Goal: Task Accomplishment & Management: Manage account settings

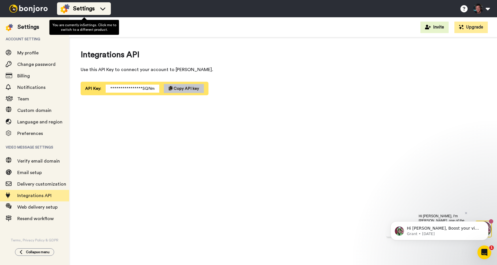
click at [78, 7] on span "Settings" at bounding box center [84, 9] width 22 height 8
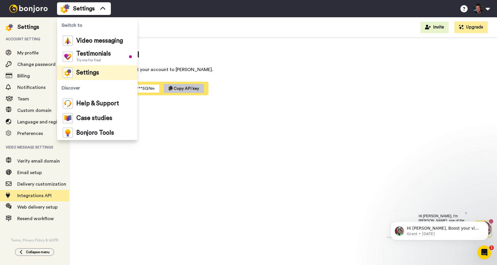
click at [143, 202] on div "**********" at bounding box center [283, 152] width 428 height 231
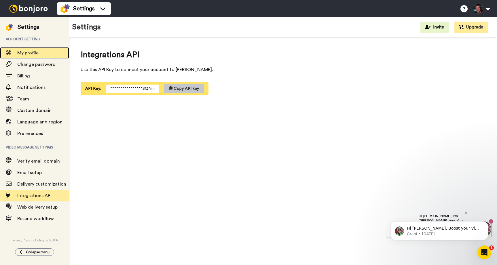
click at [36, 54] on span "My profile" at bounding box center [43, 53] width 52 height 7
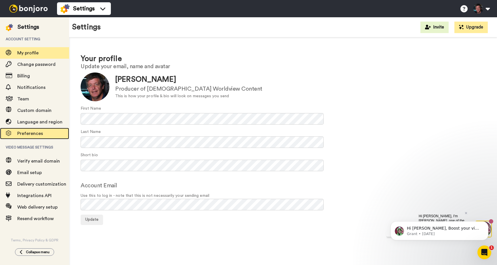
click at [28, 132] on span "Preferences" at bounding box center [30, 133] width 26 height 5
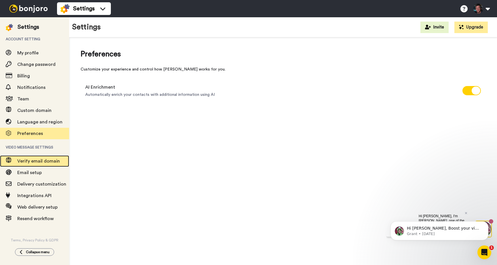
click at [28, 158] on span "Verify email domain" at bounding box center [43, 161] width 52 height 7
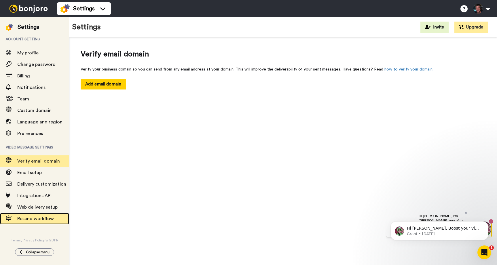
click at [33, 217] on span "Resend workflow" at bounding box center [35, 219] width 37 height 5
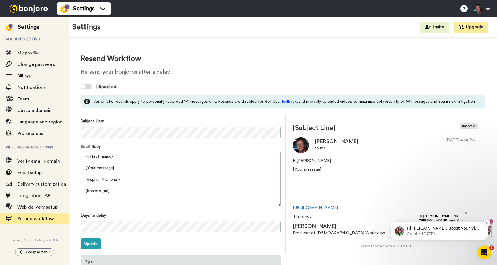
click at [487, 223] on icon "Dismiss notification" at bounding box center [486, 222] width 3 height 3
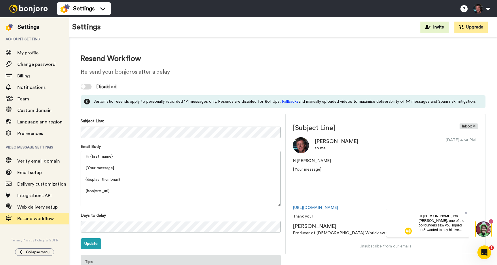
click at [463, 212] on div "Hi Kyle, I'm Grant, one of the co-founders saw you signed up & wanted to say hi…" at bounding box center [441, 223] width 55 height 28
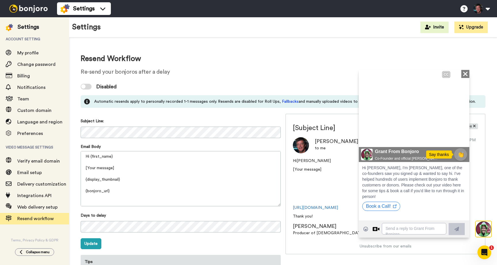
click at [466, 74] on icon at bounding box center [465, 73] width 4 height 4
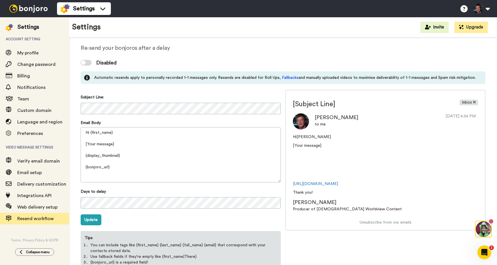
scroll to position [37, 0]
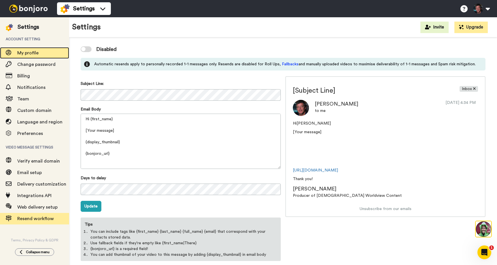
click at [31, 51] on span "My profile" at bounding box center [27, 53] width 21 height 5
